Goal: Information Seeking & Learning: Learn about a topic

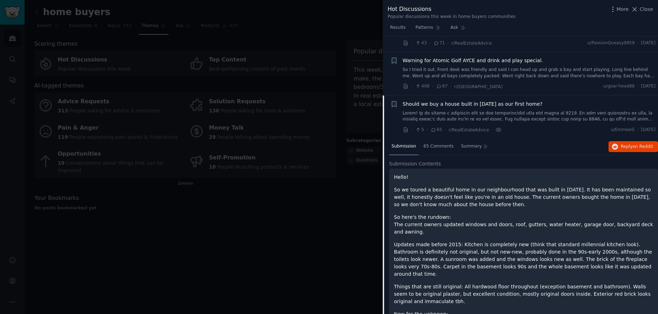
scroll to position [115, 0]
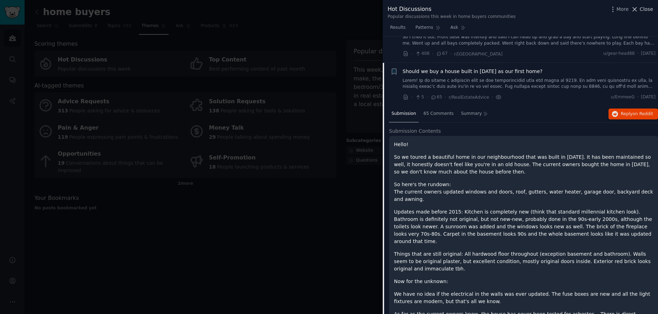
click at [636, 9] on icon at bounding box center [634, 9] width 7 height 7
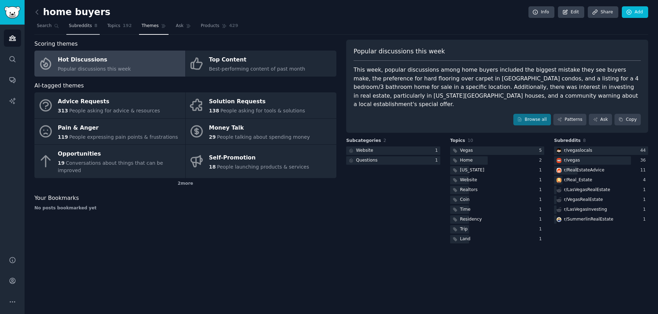
click at [75, 30] on link "Subreddits 8" at bounding box center [82, 27] width 33 height 14
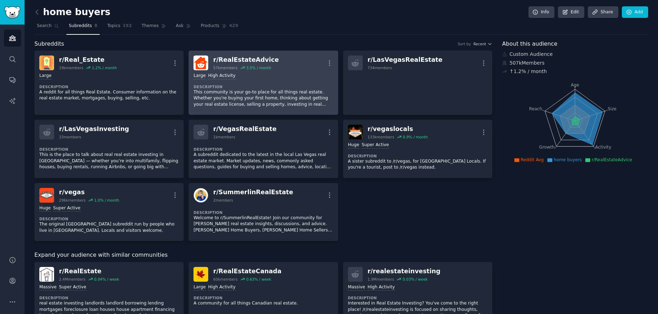
click at [233, 59] on div "r/ RealEstateAdvice" at bounding box center [246, 59] width 66 height 9
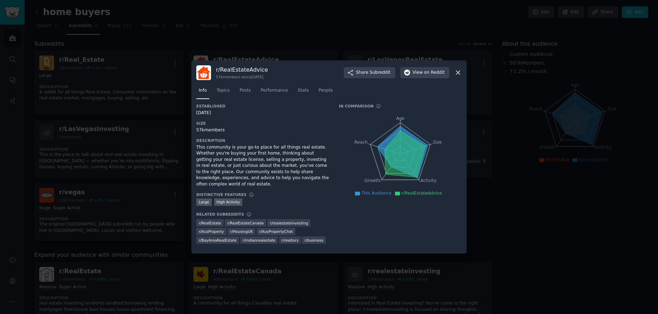
click at [458, 74] on icon at bounding box center [457, 72] width 7 height 7
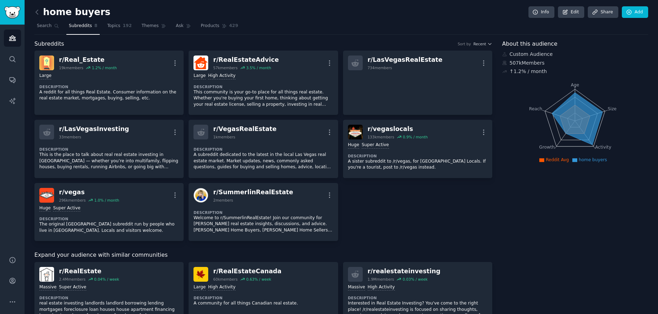
click at [142, 18] on div "home buyers Info Edit Share Add" at bounding box center [340, 13] width 613 height 14
click at [142, 26] on span "Themes" at bounding box center [149, 26] width 17 height 6
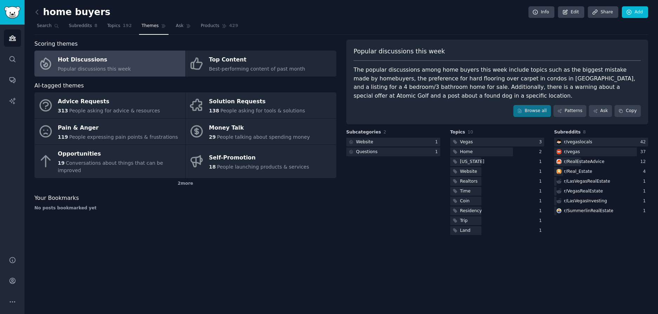
click at [96, 54] on div "Hot Discussions" at bounding box center [94, 59] width 73 height 11
click at [95, 60] on div "Hot Discussions" at bounding box center [94, 59] width 73 height 11
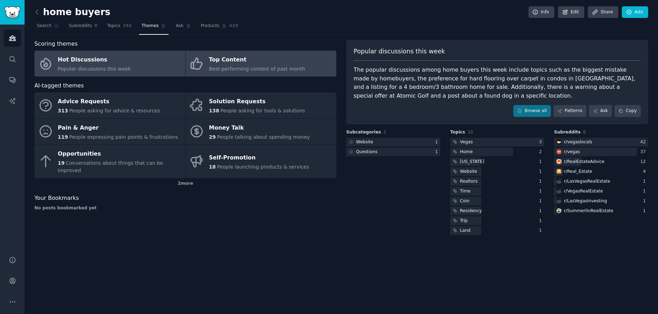
click at [216, 72] on span "Best-performing content of past month" at bounding box center [257, 69] width 96 height 6
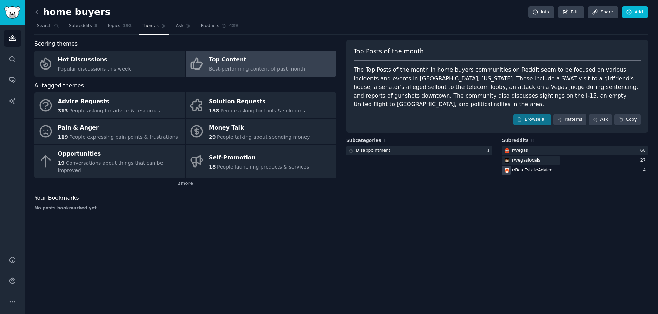
click at [538, 166] on div "r/ RealEstateAdvice" at bounding box center [528, 170] width 52 height 9
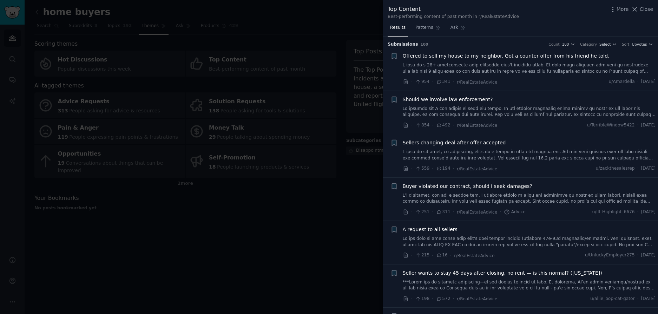
click at [474, 57] on span "Offered to sell my house to my neighbor. Got a counter offer from his friend he…" at bounding box center [506, 55] width 207 height 7
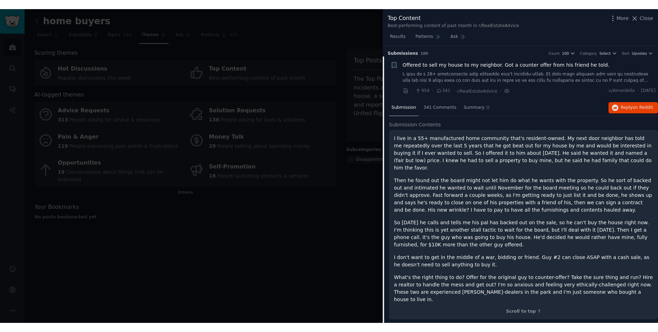
scroll to position [11, 0]
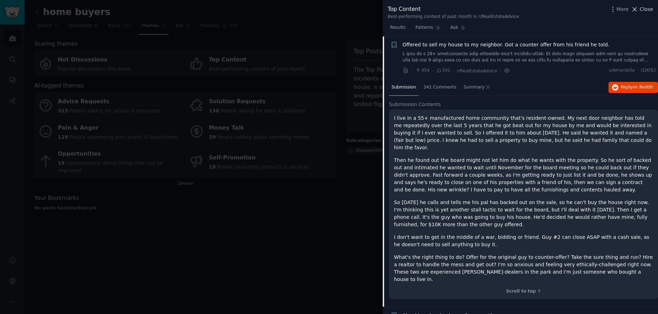
click at [636, 10] on icon at bounding box center [635, 9] width 4 height 4
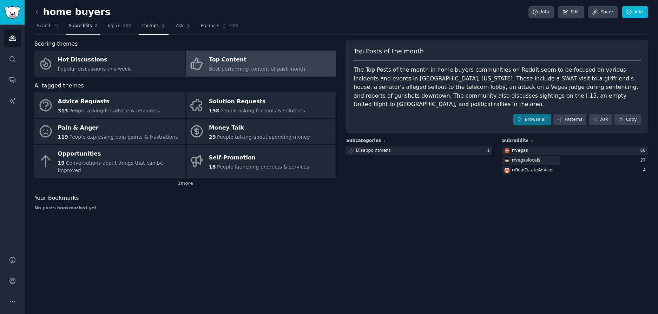
click at [77, 25] on span "Subreddits" at bounding box center [80, 26] width 23 height 6
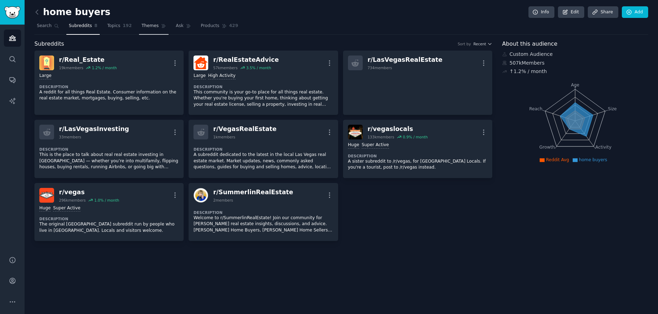
click at [144, 27] on span "Themes" at bounding box center [149, 26] width 17 height 6
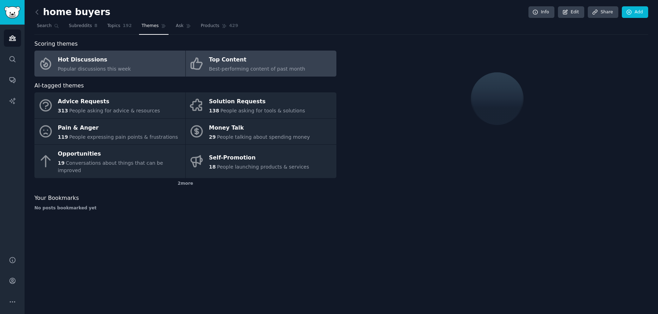
click at [213, 71] on span "Best-performing content of past month" at bounding box center [257, 69] width 96 height 6
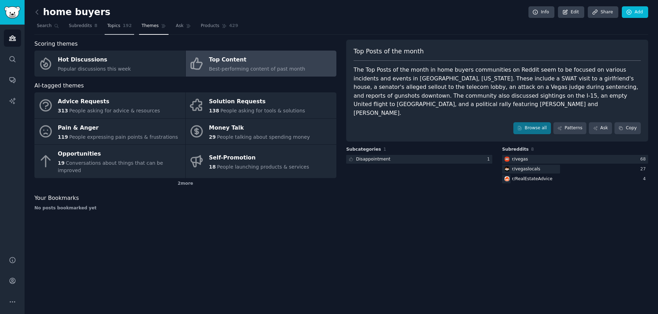
click at [119, 27] on span "Topics" at bounding box center [113, 26] width 13 height 6
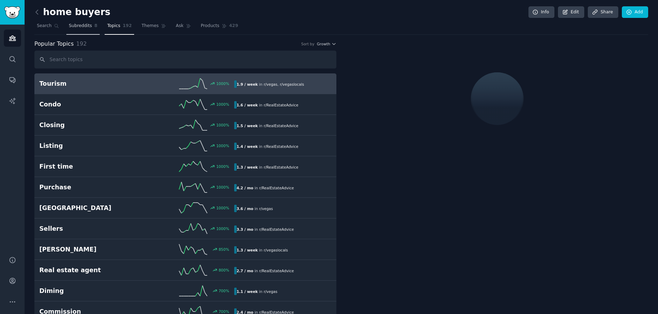
click at [84, 27] on span "Subreddits" at bounding box center [80, 26] width 23 height 6
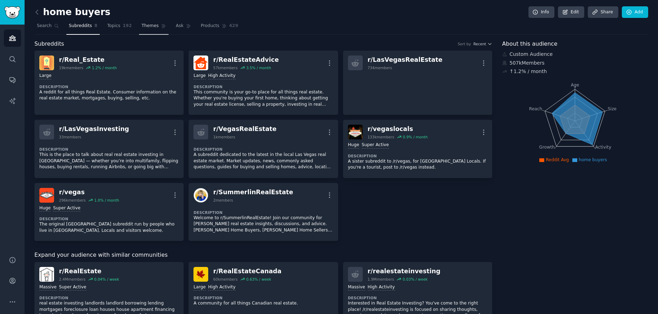
click at [151, 28] on span "Themes" at bounding box center [149, 26] width 17 height 6
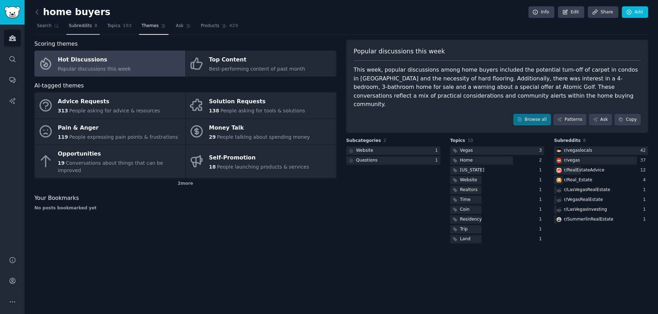
click at [91, 27] on span "Subreddits" at bounding box center [80, 26] width 23 height 6
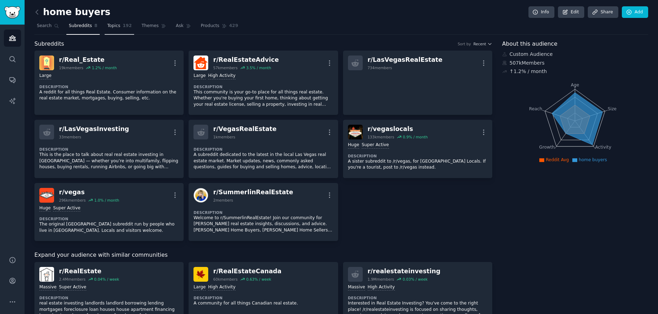
click at [115, 28] on span "Topics" at bounding box center [113, 26] width 13 height 6
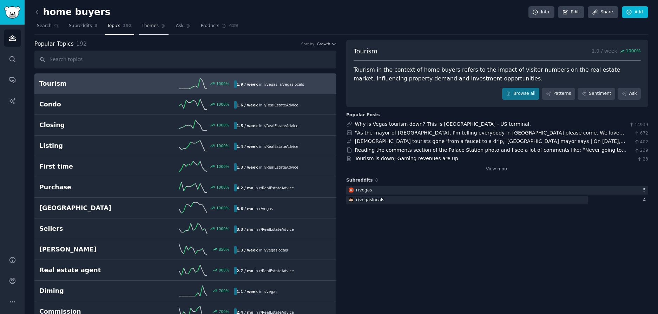
click at [142, 29] on link "Themes" at bounding box center [153, 27] width 29 height 14
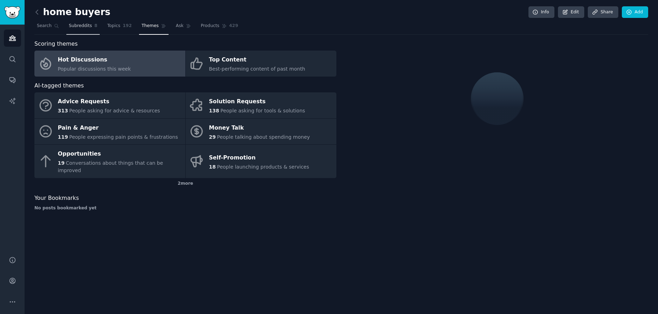
click at [91, 25] on link "Subreddits 8" at bounding box center [82, 27] width 33 height 14
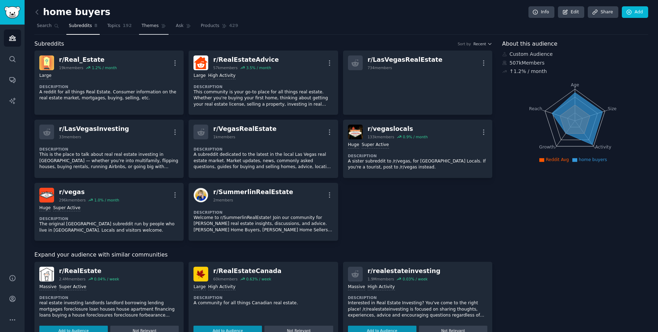
click at [145, 27] on span "Themes" at bounding box center [149, 26] width 17 height 6
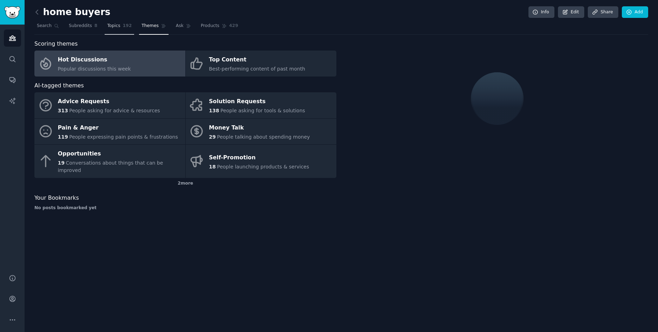
click at [113, 25] on span "Topics" at bounding box center [113, 26] width 13 height 6
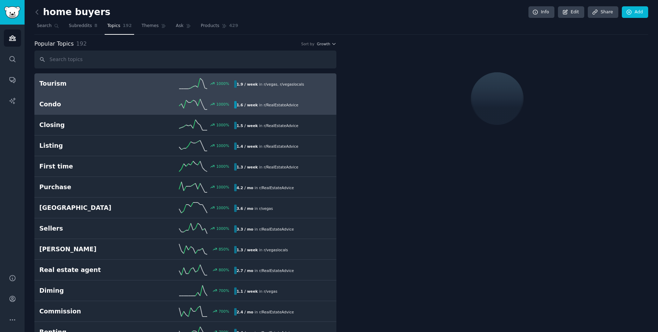
click at [114, 109] on div "Condo 1000 % 1.6 / week in r/ RealEstateAdvice" at bounding box center [185, 104] width 292 height 11
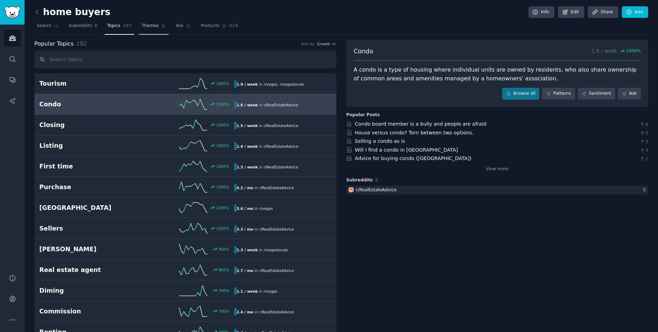
click at [151, 28] on span "Themes" at bounding box center [149, 26] width 17 height 6
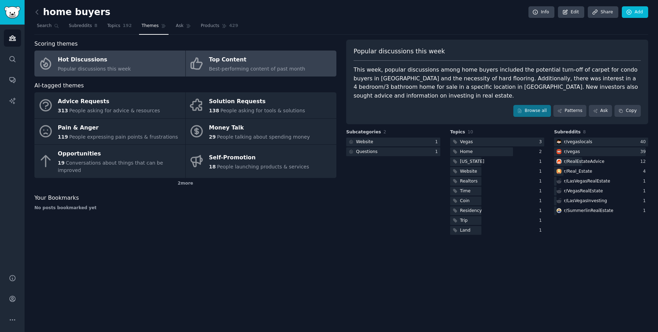
click at [214, 58] on div "Top Content" at bounding box center [257, 59] width 96 height 11
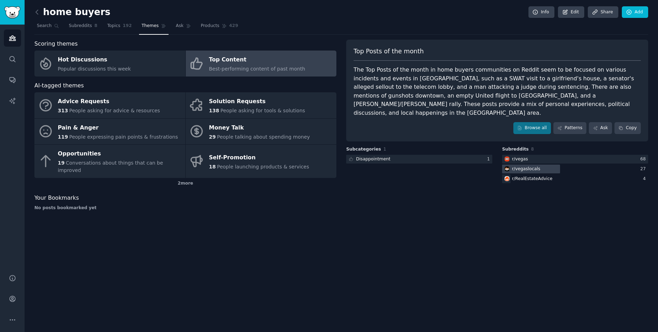
click at [531, 166] on div "r/ vegaslocals" at bounding box center [526, 169] width 28 height 6
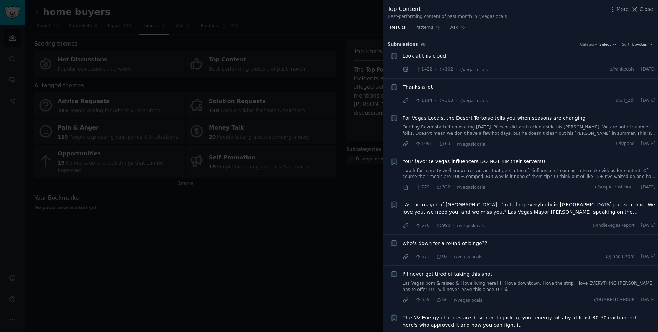
click at [440, 117] on span "For Vegas Locals, the Desert Tortoise tells you when seasons are changing" at bounding box center [494, 117] width 183 height 7
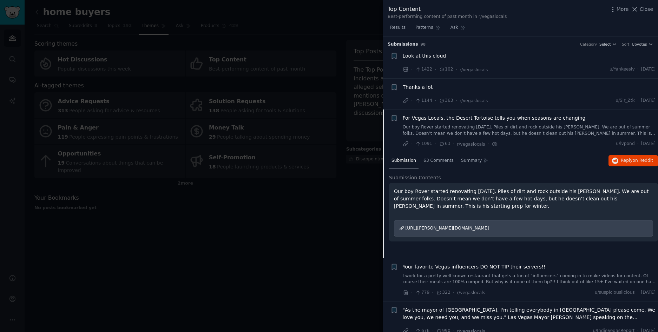
click at [284, 218] on div at bounding box center [329, 166] width 658 height 332
